Goal: Task Accomplishment & Management: Manage account settings

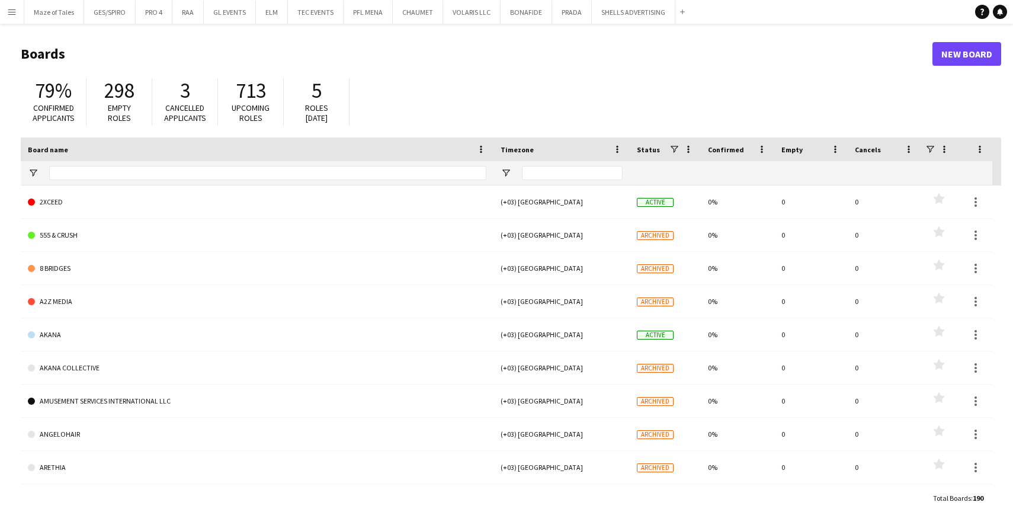
click at [17, 18] on button "Menu" at bounding box center [12, 12] width 24 height 24
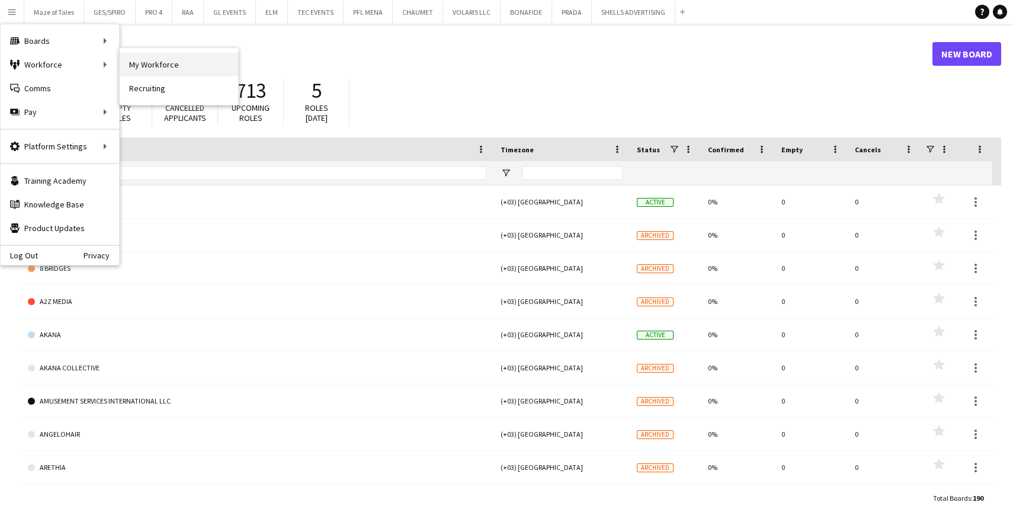
click at [150, 70] on link "My Workforce" at bounding box center [179, 65] width 118 height 24
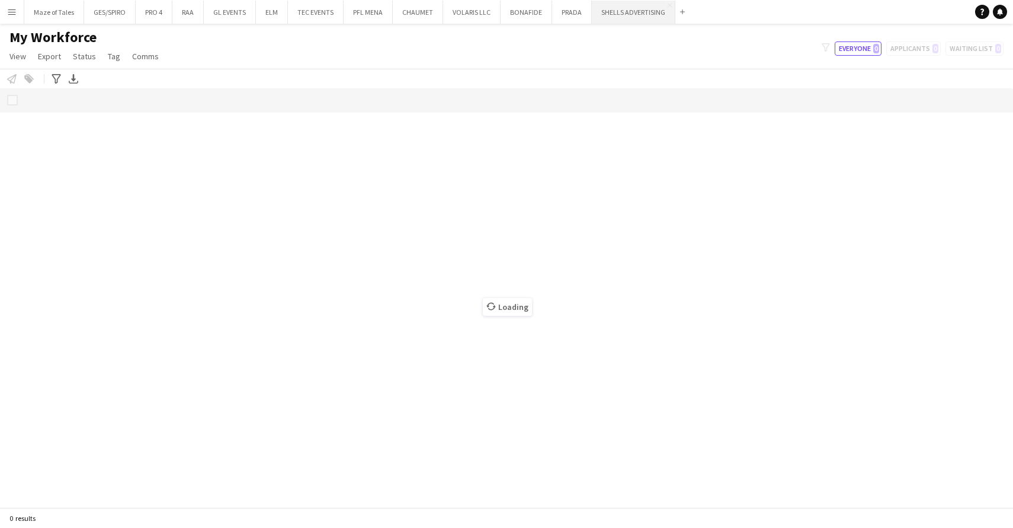
click at [690, 179] on div "Loading" at bounding box center [506, 297] width 1013 height 419
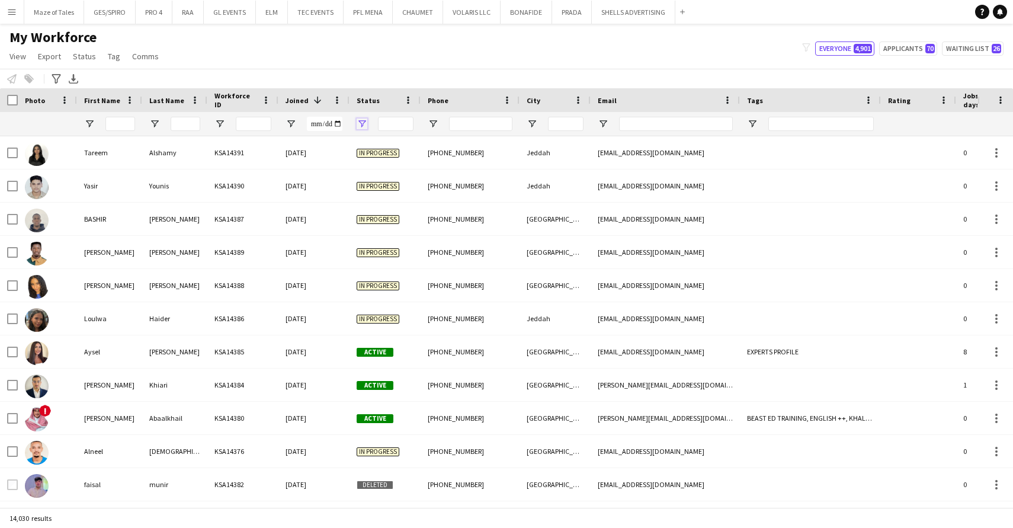
click at [360, 124] on span "Open Filter Menu" at bounding box center [362, 123] width 11 height 11
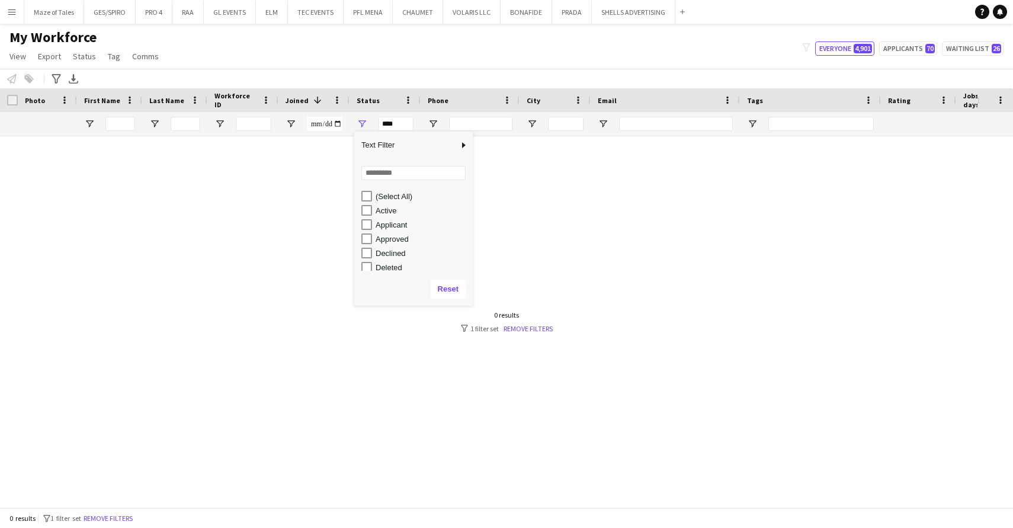
click at [366, 204] on div "Active" at bounding box center [416, 210] width 111 height 14
type input "**********"
click at [485, 54] on div "My Workforce View Views Default view Basic Export View Full Name TAGS Test New …" at bounding box center [506, 48] width 1013 height 40
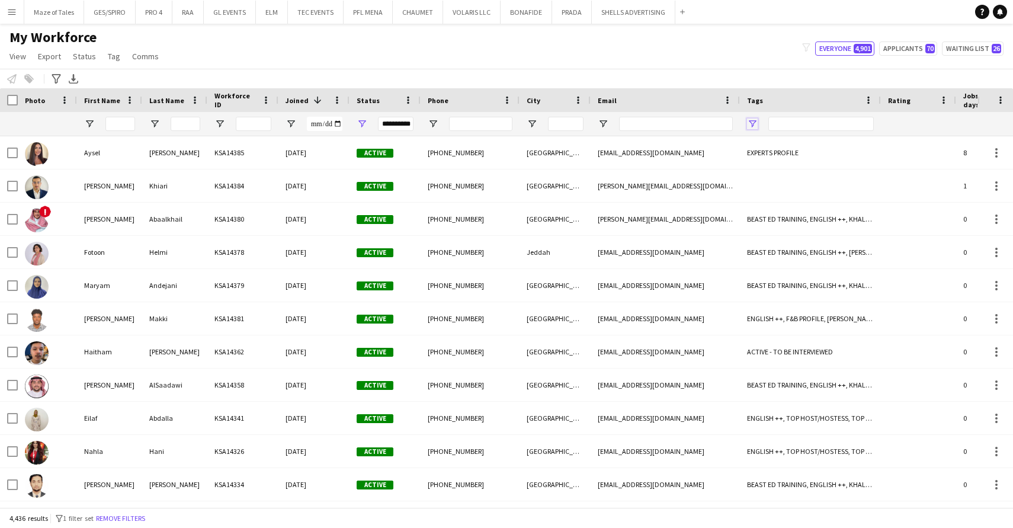
click at [756, 124] on span "Open Filter Menu" at bounding box center [752, 123] width 11 height 11
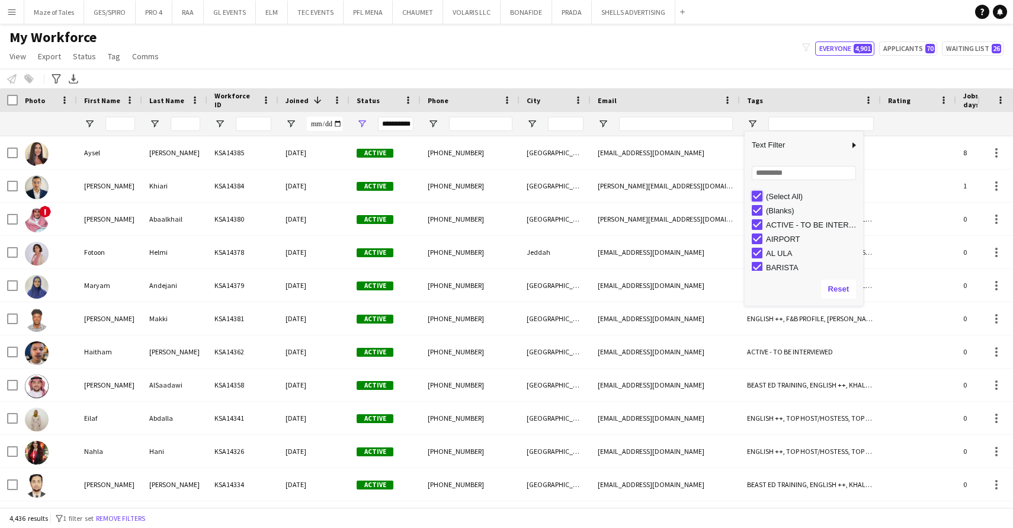
type input "***"
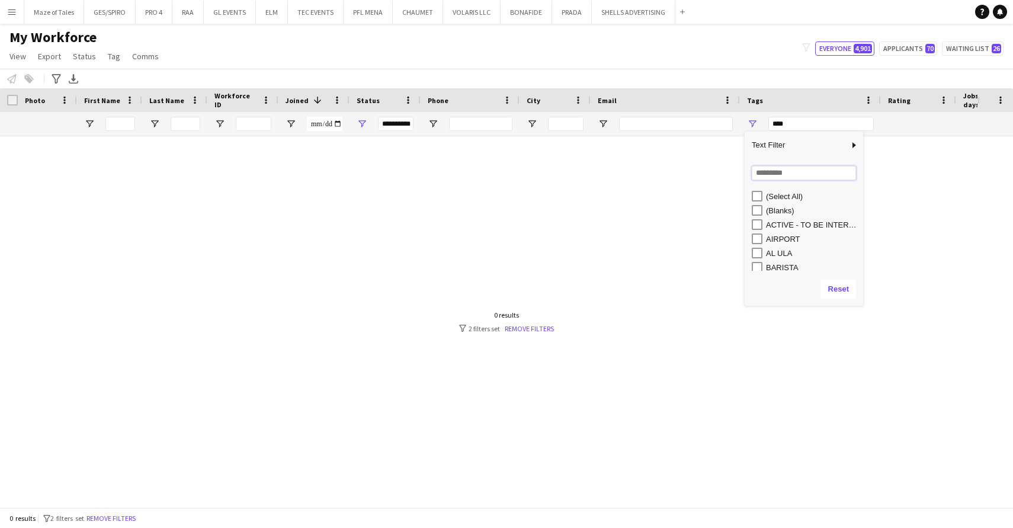
click at [775, 179] on input "Search filter values" at bounding box center [804, 173] width 104 height 14
type input "******"
type input "**********"
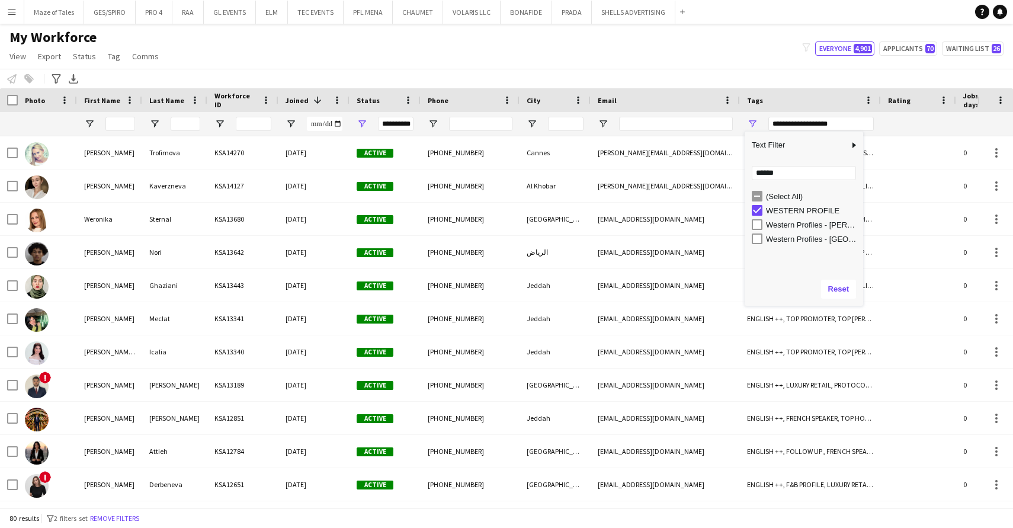
click at [733, 74] on div "Notify workforce Add to tag Select at least one crew to tag him or her. Advance…" at bounding box center [506, 79] width 1013 height 20
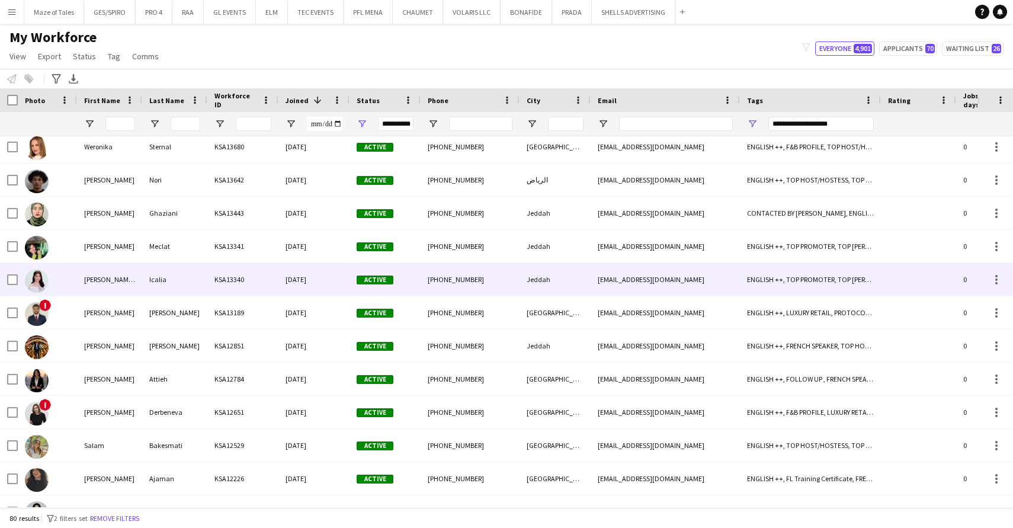
scroll to position [78, 0]
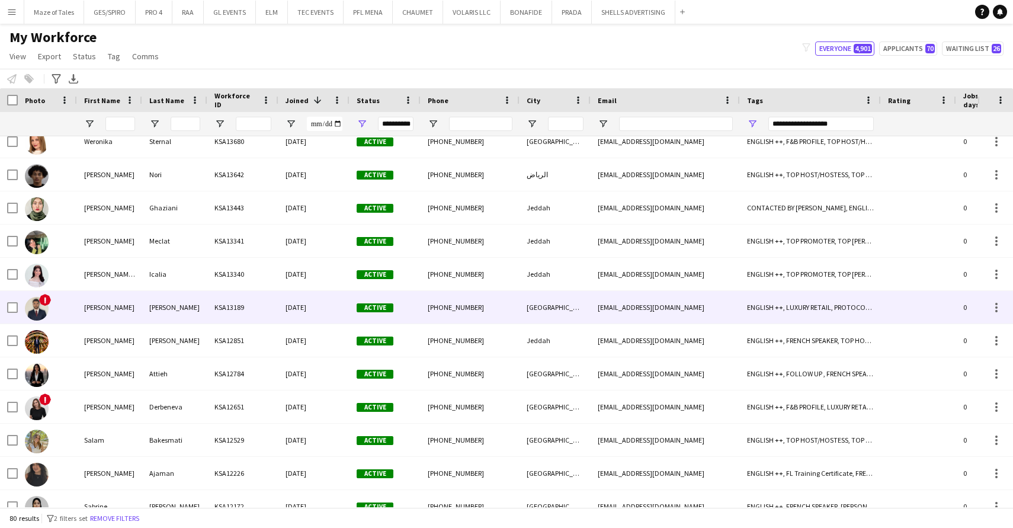
click at [304, 308] on div "[DATE]" at bounding box center [313, 307] width 71 height 33
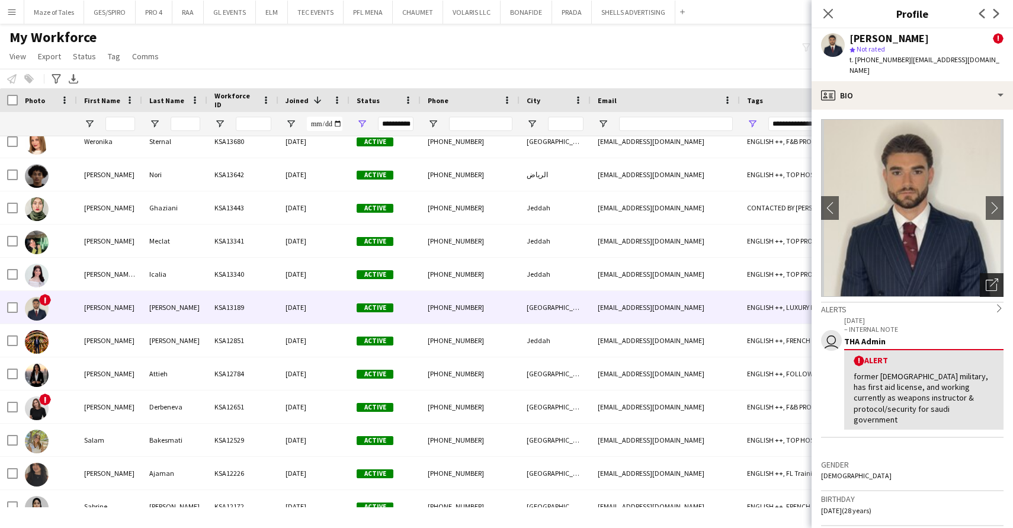
click at [997, 278] on icon "Open photos pop-in" at bounding box center [992, 284] width 12 height 12
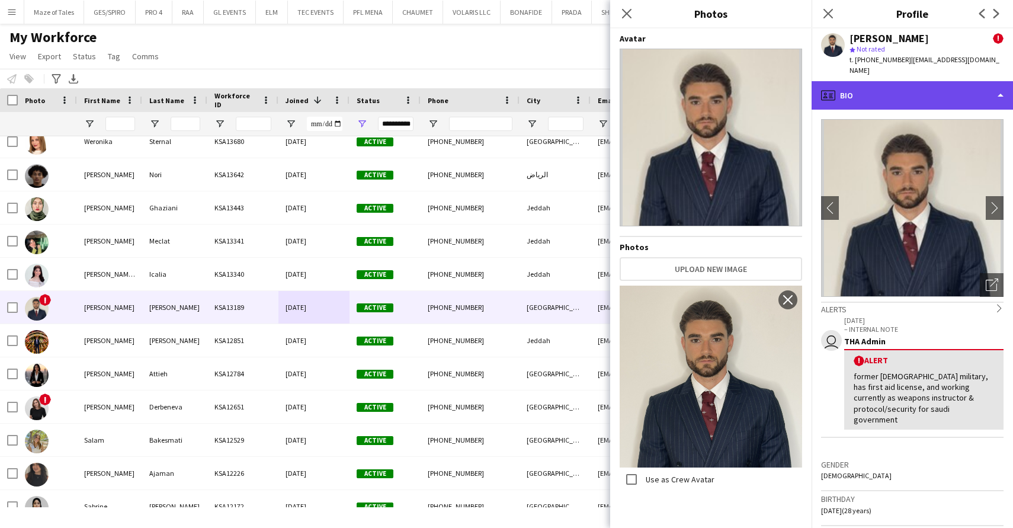
click at [938, 87] on div "profile Bio" at bounding box center [912, 95] width 201 height 28
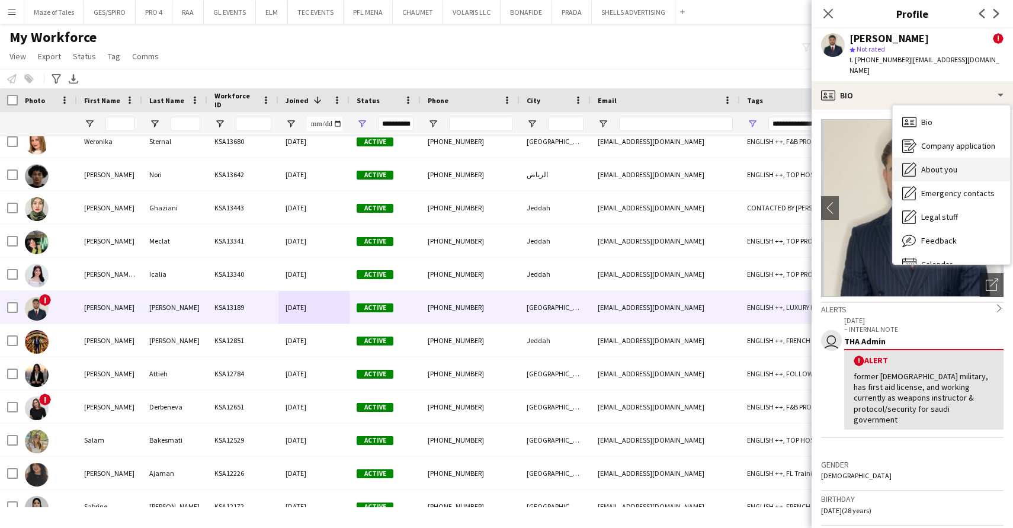
click at [951, 164] on span "About you" at bounding box center [939, 169] width 36 height 11
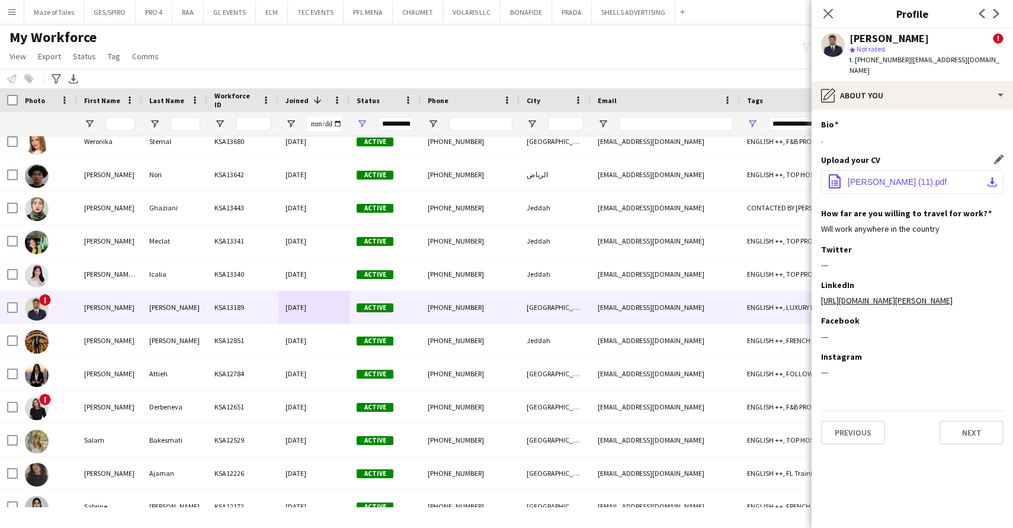
click at [912, 177] on span "[PERSON_NAME] (11).pdf" at bounding box center [897, 181] width 99 height 9
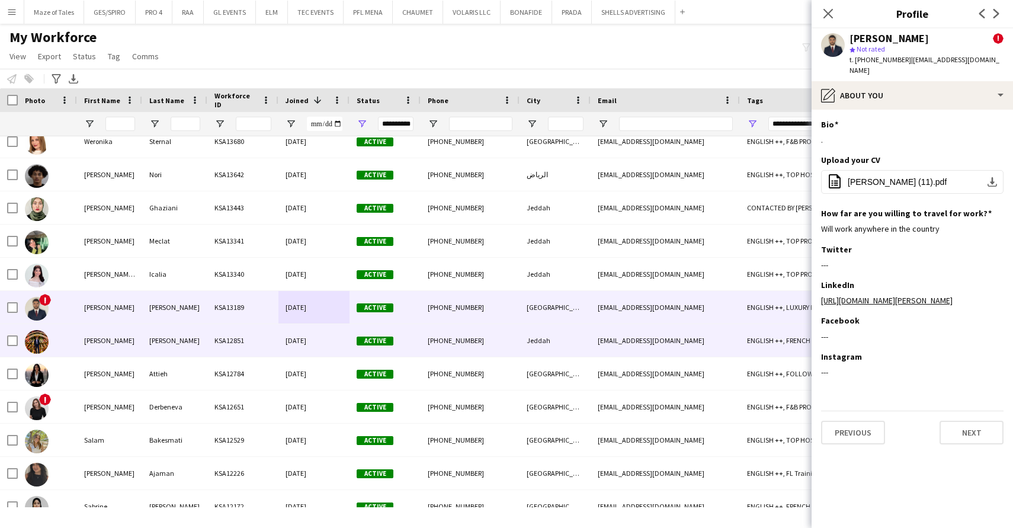
click at [270, 353] on div "KSA12851" at bounding box center [242, 340] width 71 height 33
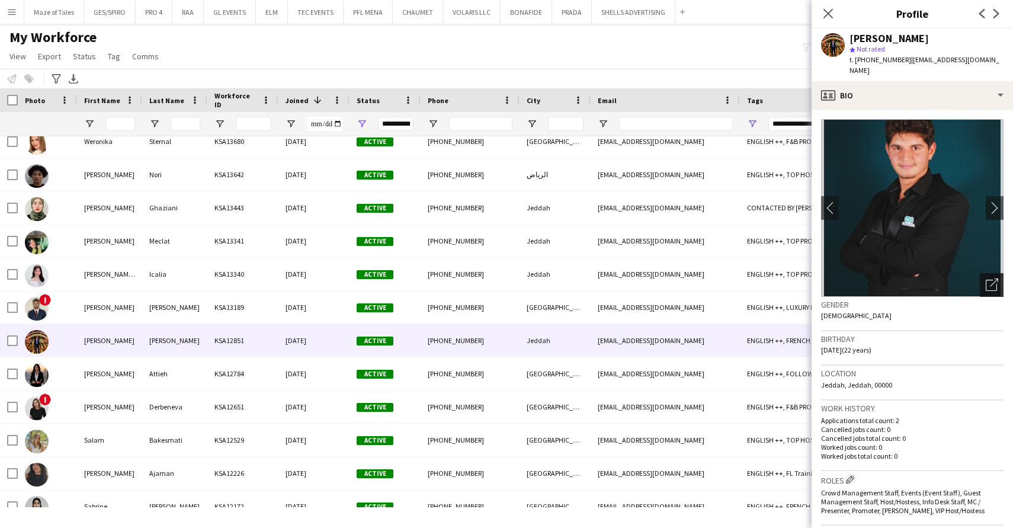
click at [988, 281] on div "Open photos pop-in" at bounding box center [992, 285] width 24 height 24
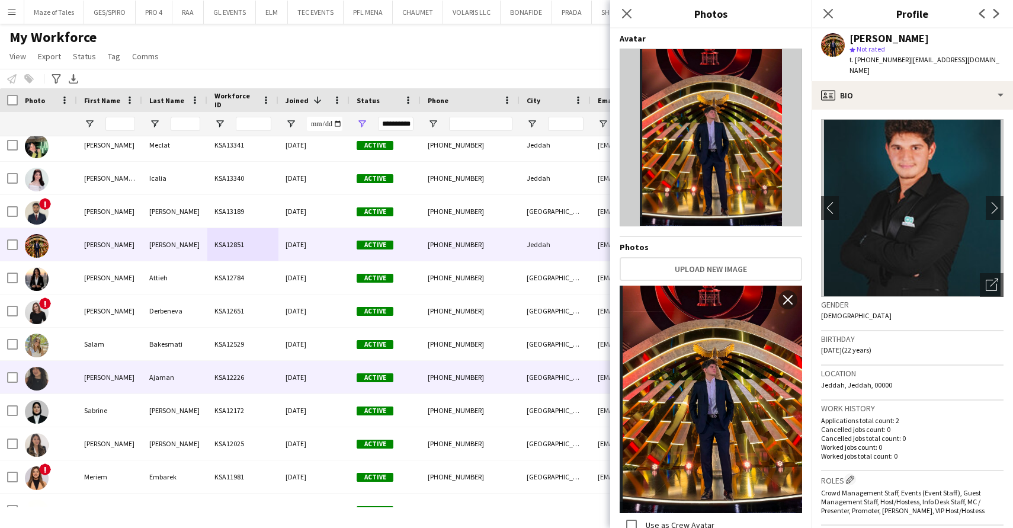
scroll to position [191, 0]
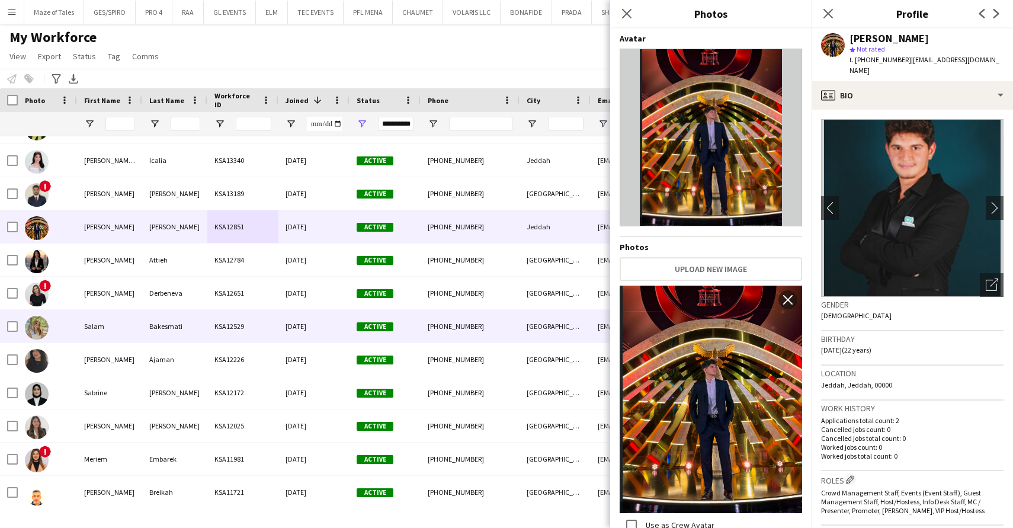
click at [288, 338] on div "[DATE]" at bounding box center [313, 326] width 71 height 33
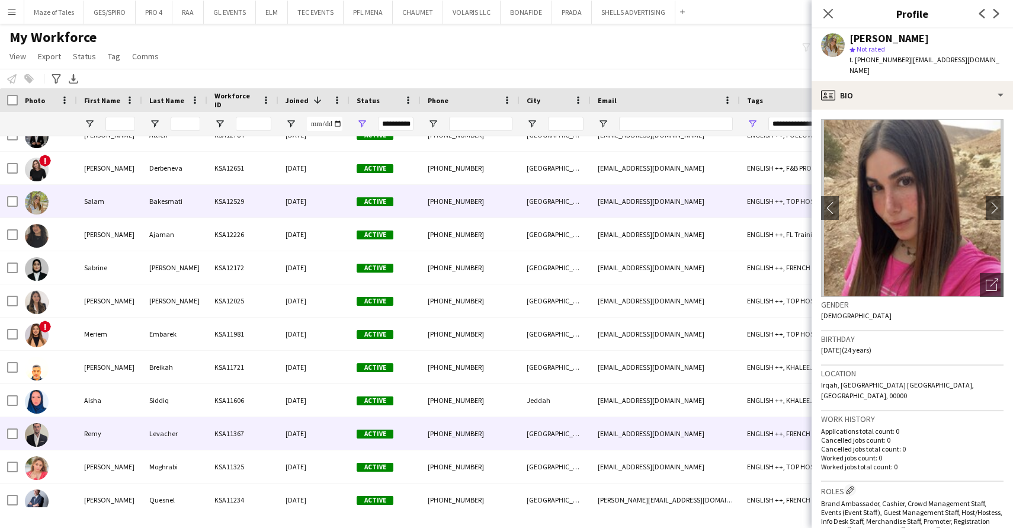
scroll to position [350, 0]
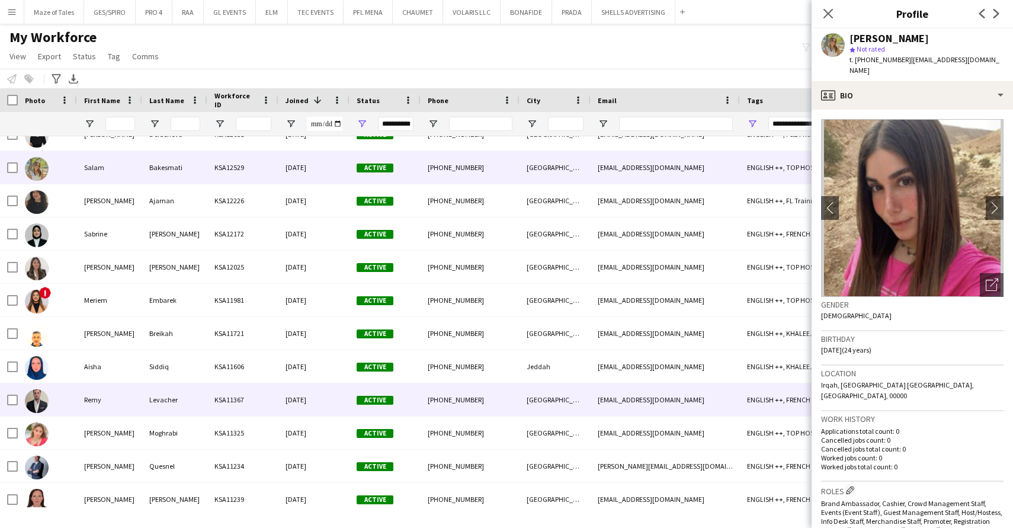
click at [259, 404] on div "KSA11367" at bounding box center [242, 399] width 71 height 33
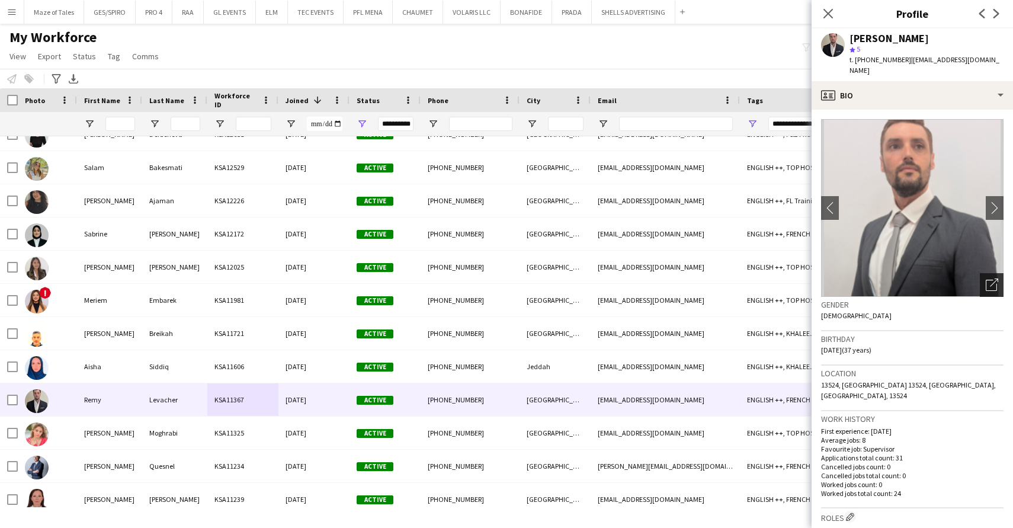
click at [989, 279] on icon "Open photos pop-in" at bounding box center [992, 284] width 12 height 12
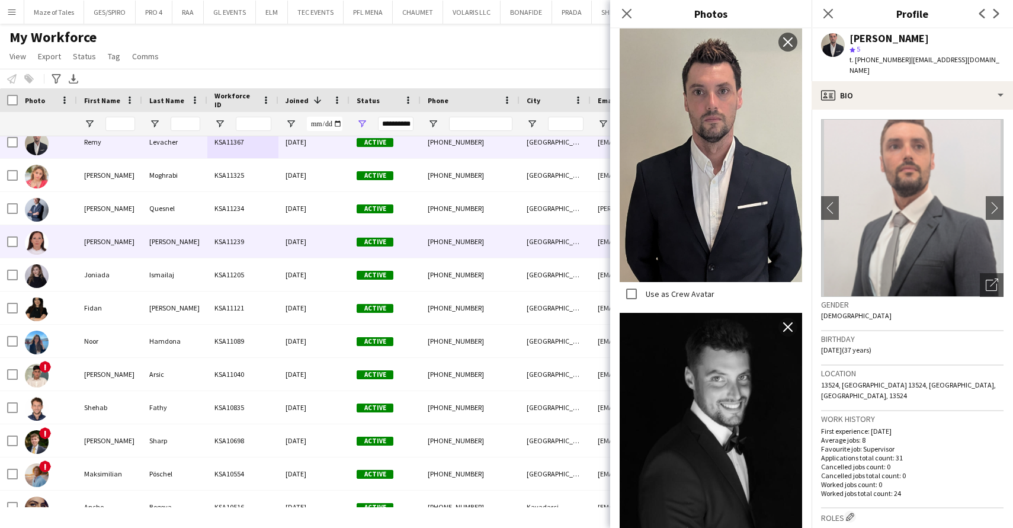
scroll to position [0, 0]
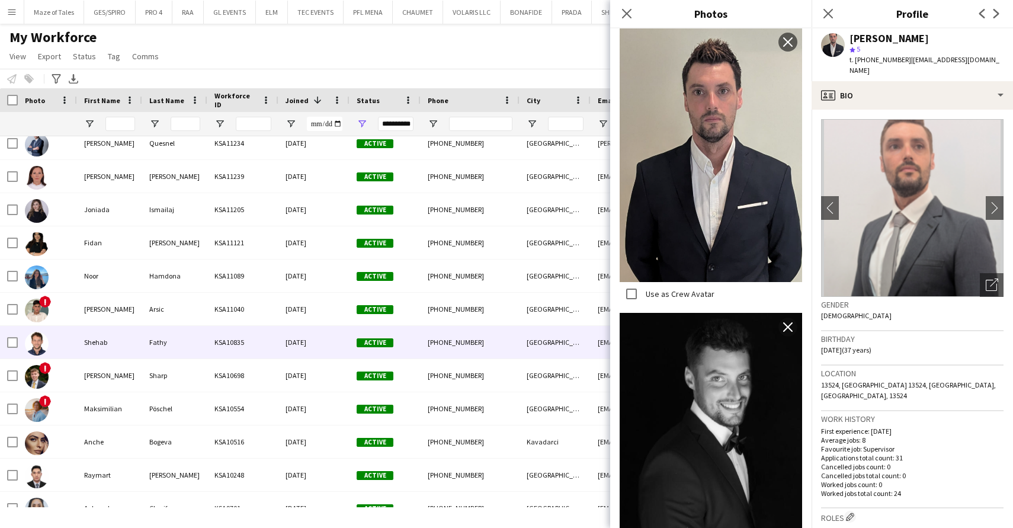
click at [239, 338] on div "KSA10835" at bounding box center [242, 342] width 71 height 33
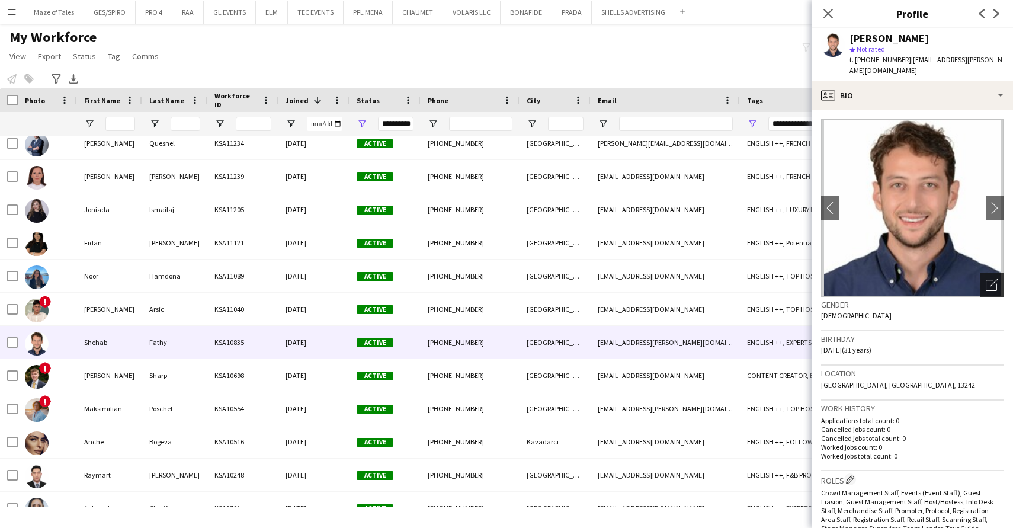
click at [995, 278] on icon "Open photos pop-in" at bounding box center [992, 284] width 12 height 12
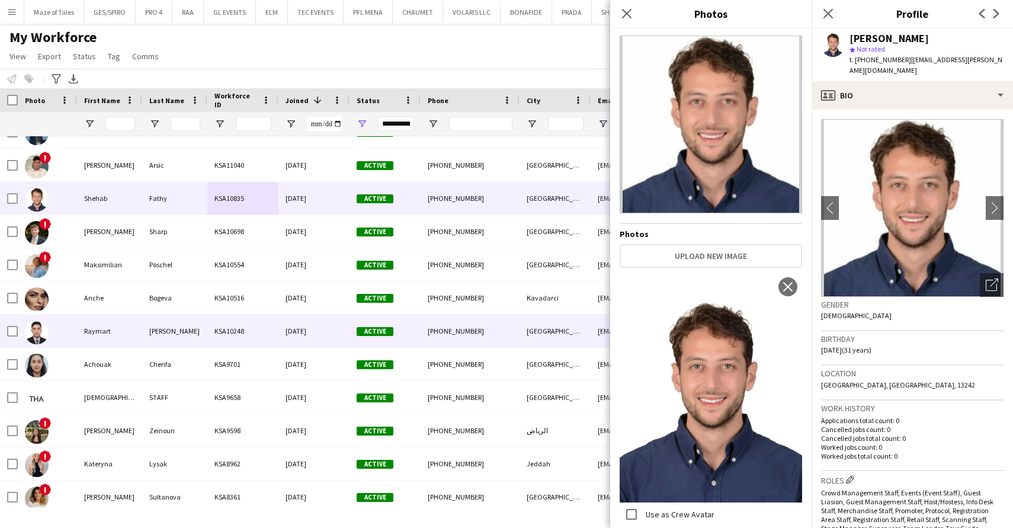
click at [227, 323] on div "KSA10248" at bounding box center [242, 331] width 71 height 33
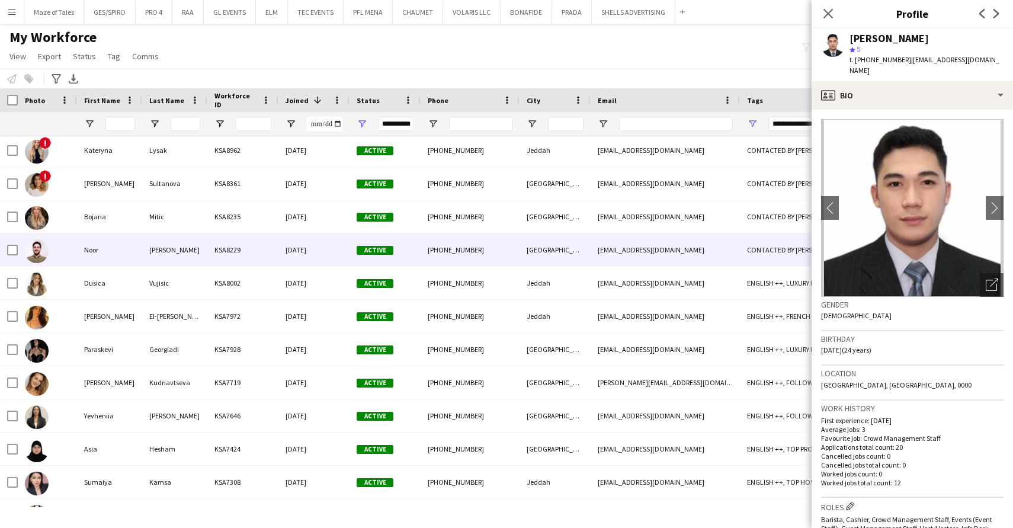
click at [287, 252] on div "[DATE]" at bounding box center [313, 249] width 71 height 33
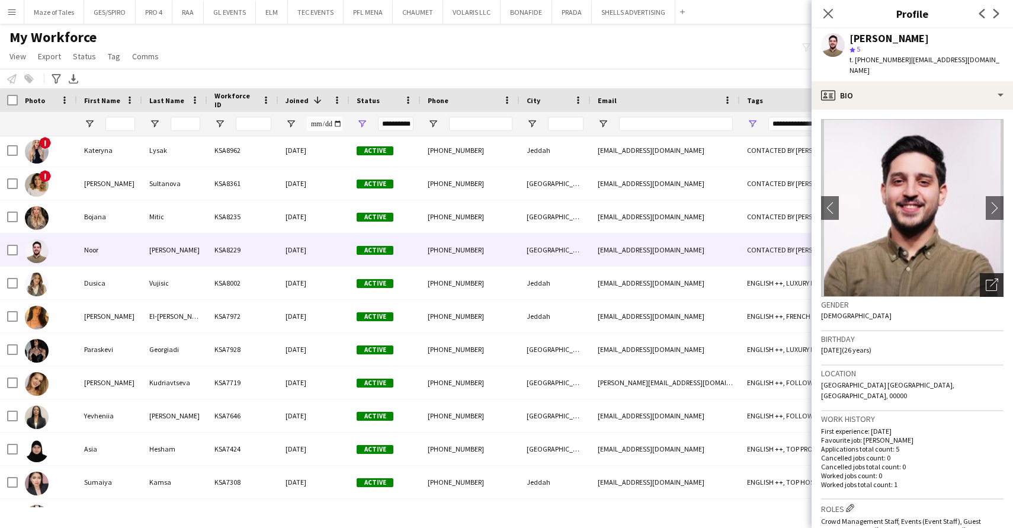
click at [998, 273] on div "Open photos pop-in" at bounding box center [992, 285] width 24 height 24
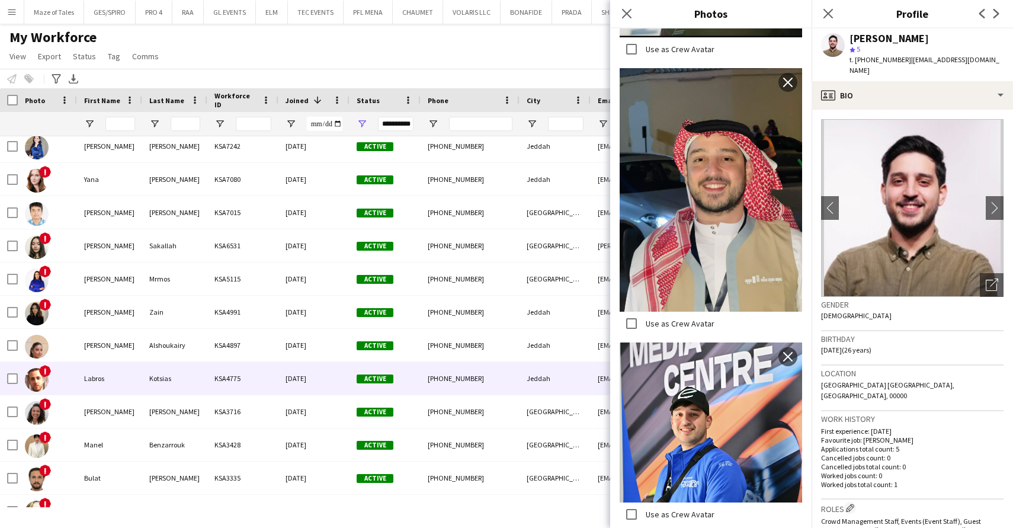
click at [244, 381] on div "KSA4775" at bounding box center [242, 378] width 71 height 33
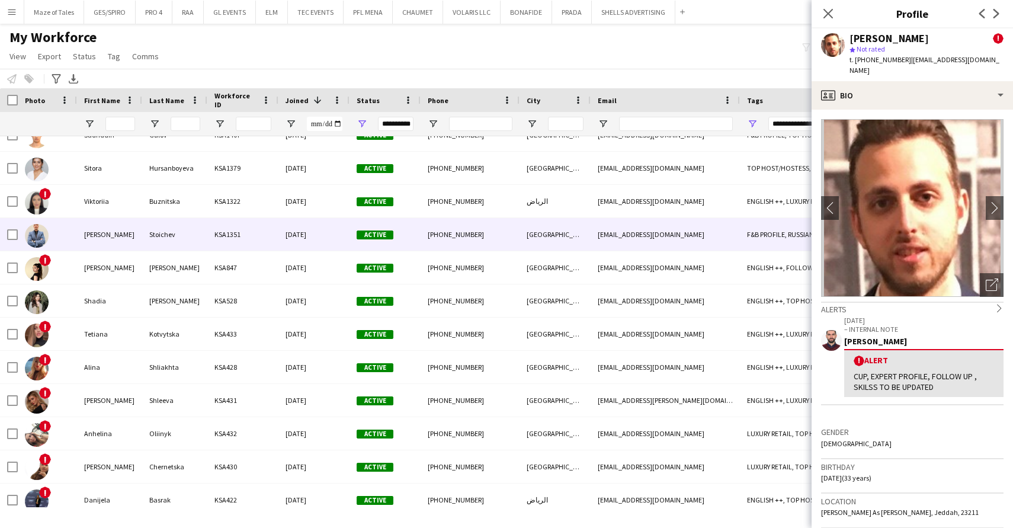
click at [227, 238] on div "KSA1351" at bounding box center [242, 234] width 71 height 33
